Goal: Task Accomplishment & Management: Manage account settings

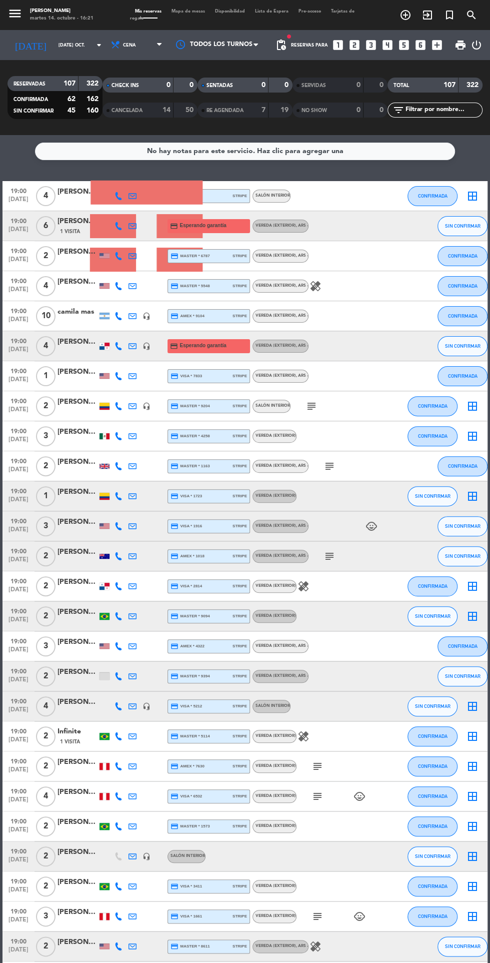
click at [284, 40] on span "pending_actions" at bounding box center [281, 45] width 12 height 12
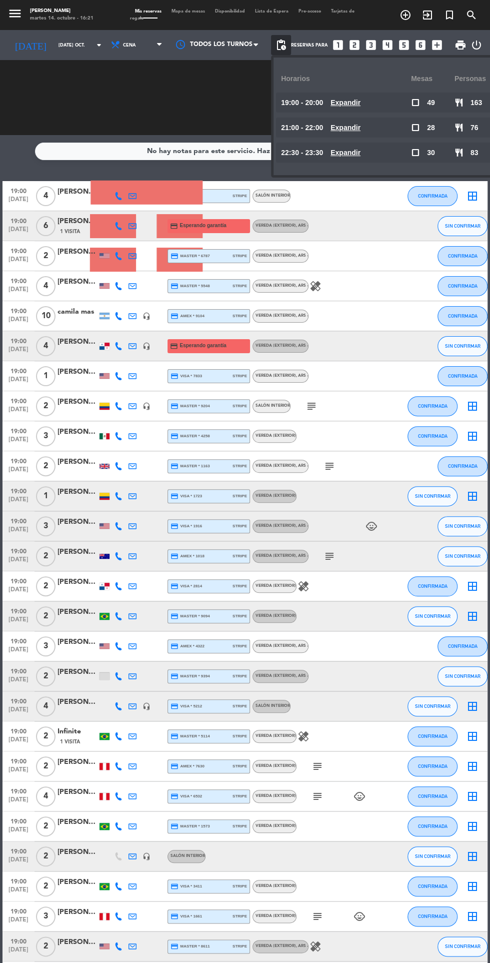
click at [13, 235] on span "[DATE]" at bounding box center [18, 232] width 25 height 12
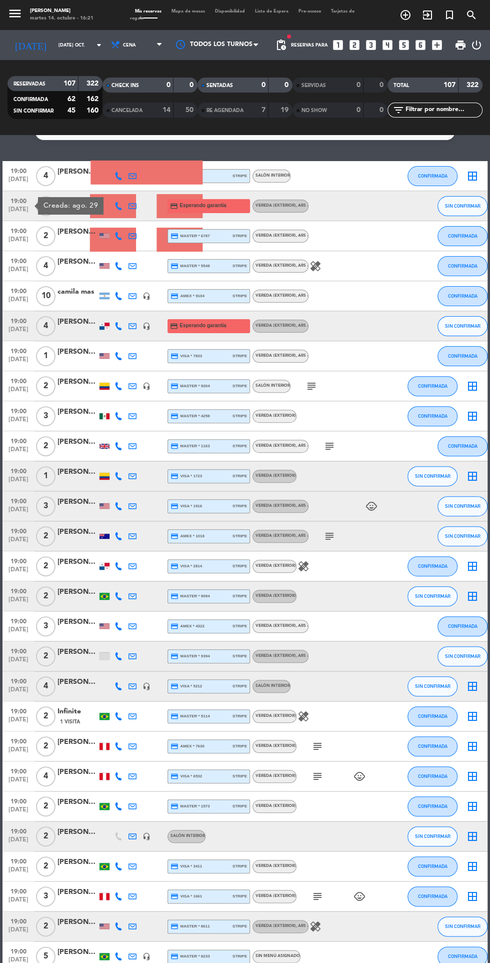
scroll to position [2, 0]
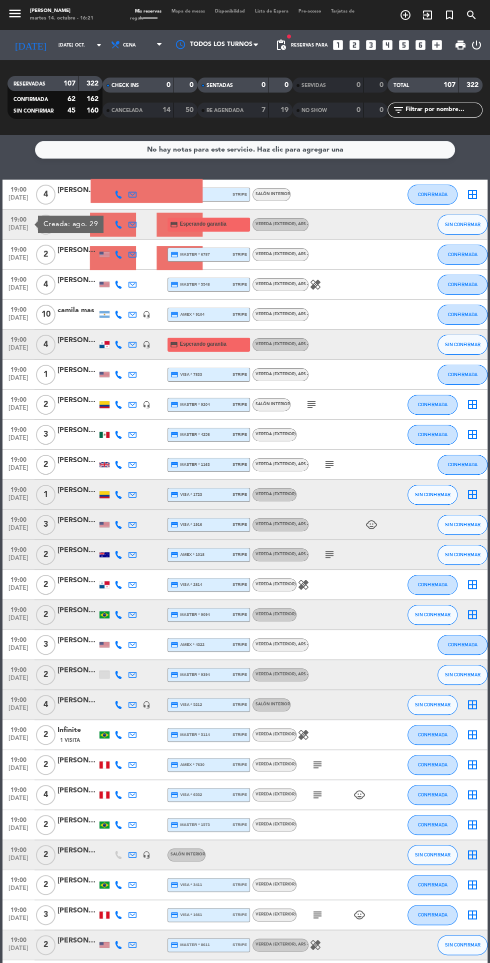
click at [14, 353] on span "[DATE]" at bounding box center [18, 351] width 25 height 12
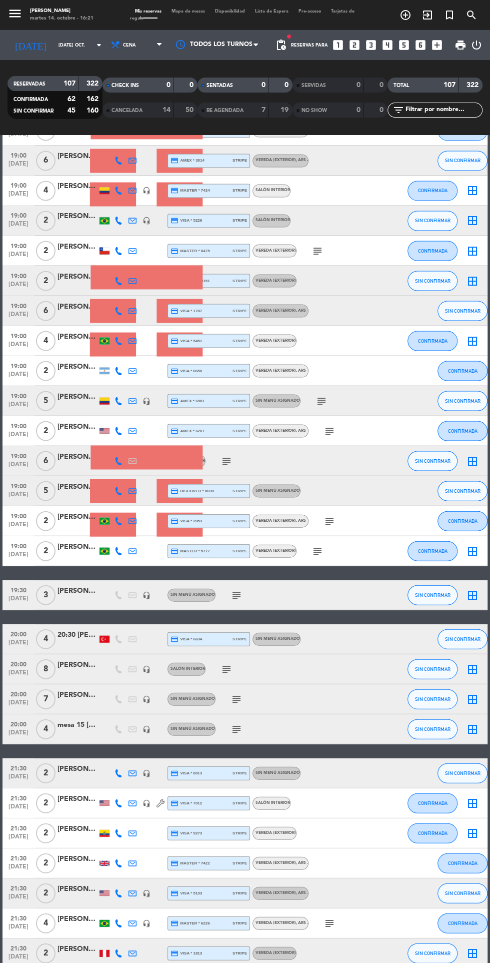
scroll to position [0, 0]
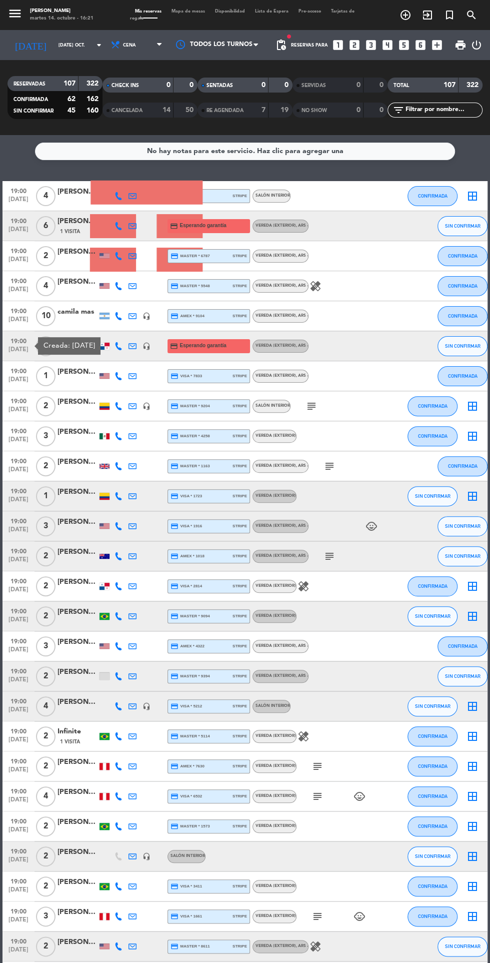
click at [75, 223] on div "[PERSON_NAME]" at bounding box center [78, 222] width 40 height 12
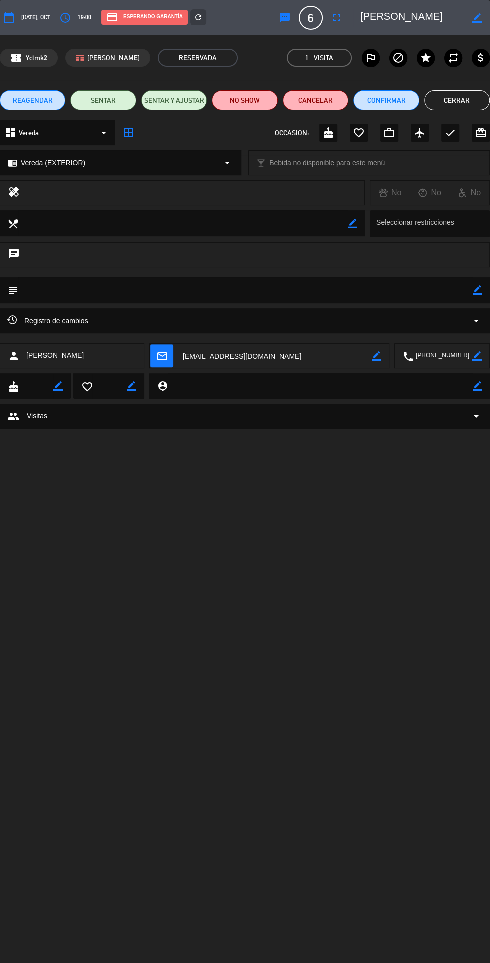
click at [454, 319] on div "Registro de cambios arrow_drop_down" at bounding box center [245, 321] width 475 height 12
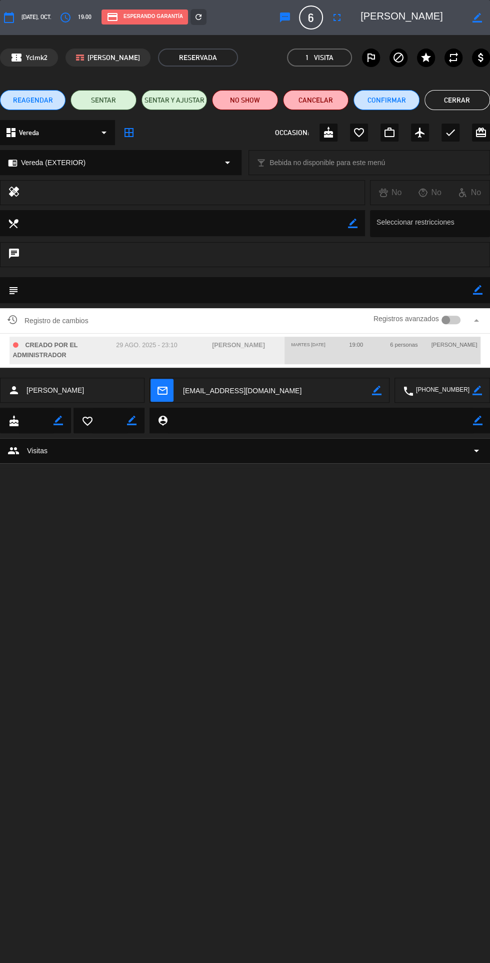
click at [481, 320] on icon "arrow_drop_up" at bounding box center [477, 321] width 12 height 12
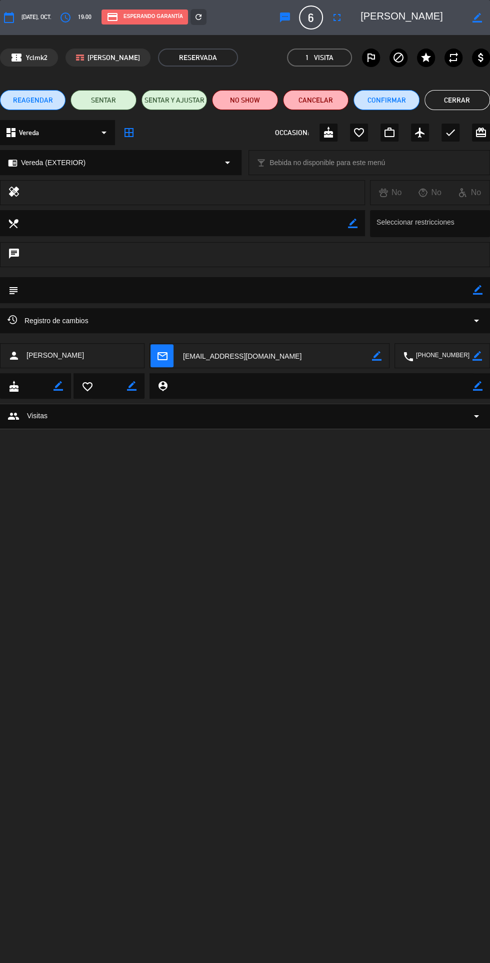
click at [460, 98] on button "Cerrar" at bounding box center [458, 100] width 66 height 20
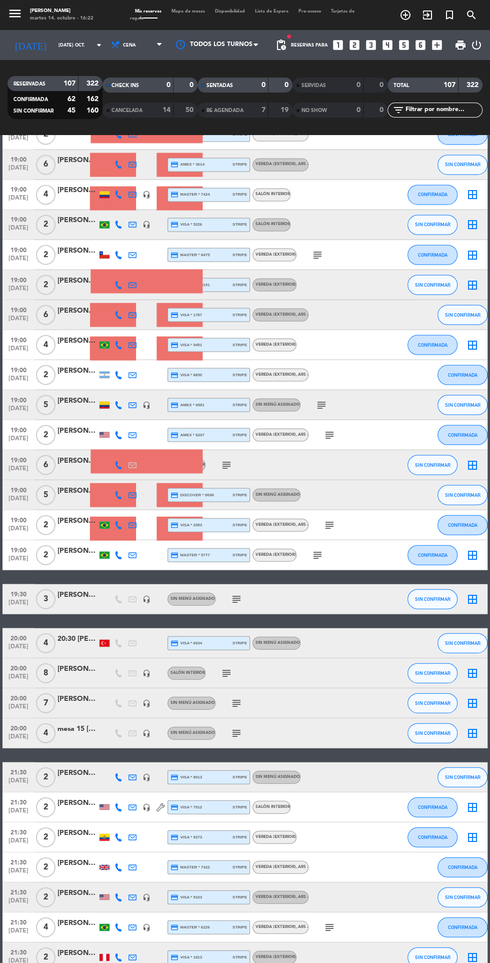
scroll to position [934, 0]
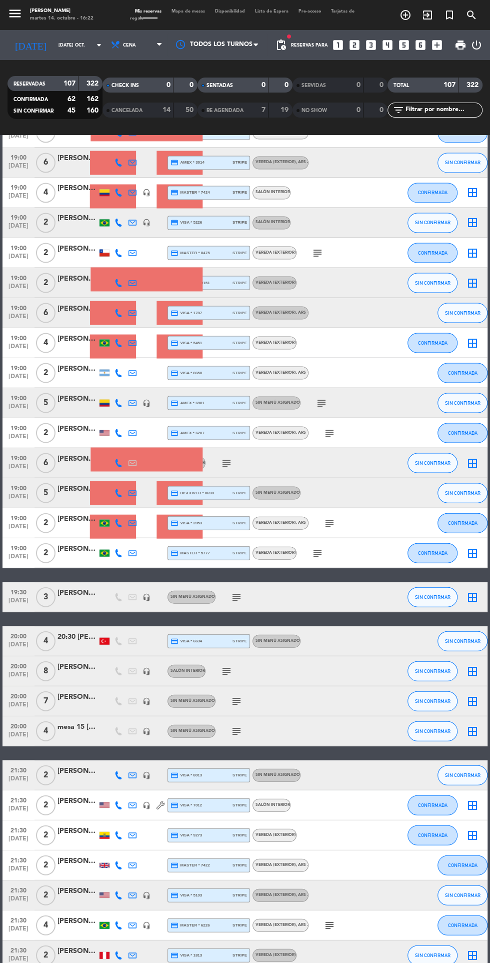
click at [232, 596] on icon "subject" at bounding box center [237, 597] width 12 height 12
click at [222, 667] on icon "subject" at bounding box center [227, 671] width 12 height 12
click at [236, 699] on icon "subject" at bounding box center [237, 701] width 12 height 12
click at [233, 731] on icon "subject" at bounding box center [237, 731] width 12 height 12
click at [225, 670] on icon "subject" at bounding box center [227, 671] width 12 height 12
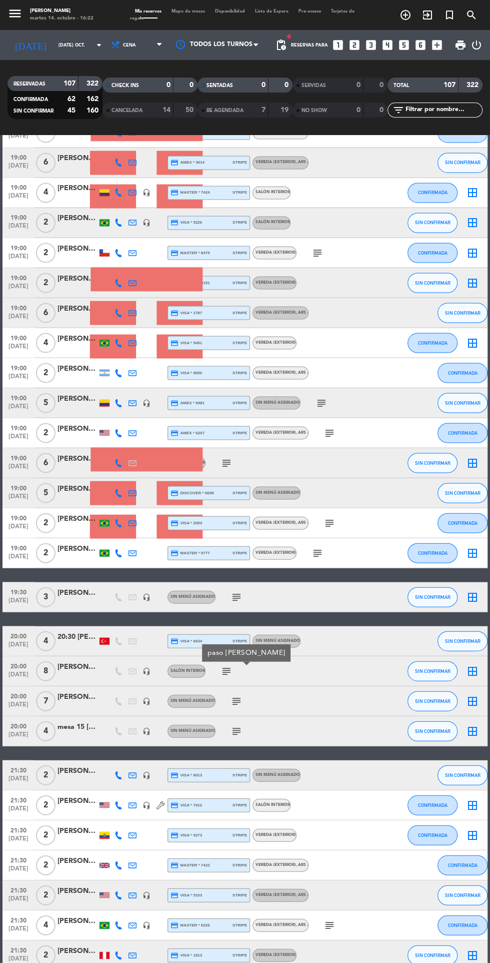
click at [233, 596] on icon "subject" at bounding box center [237, 597] width 12 height 12
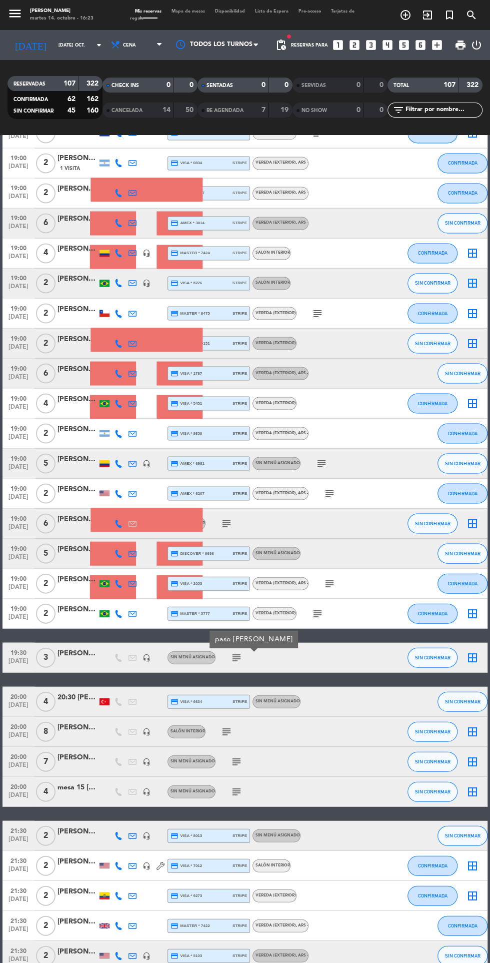
scroll to position [863, 0]
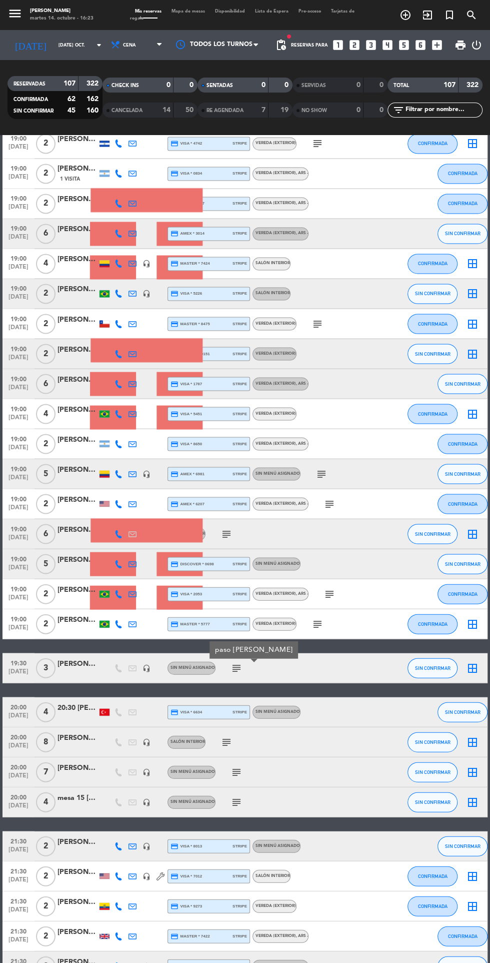
click at [72, 569] on div at bounding box center [78, 569] width 40 height 8
